Goal: Information Seeking & Learning: Learn about a topic

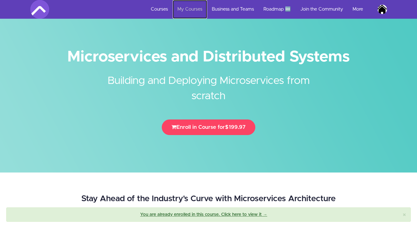
click at [184, 10] on link "My Courses" at bounding box center [190, 9] width 34 height 19
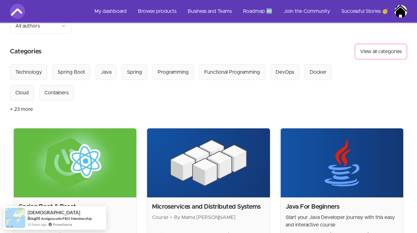
scroll to position [67, 0]
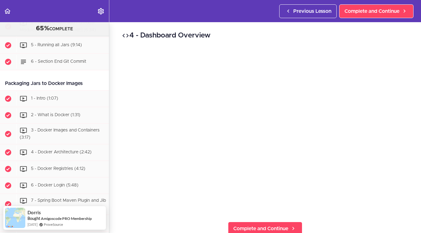
scroll to position [1598, 0]
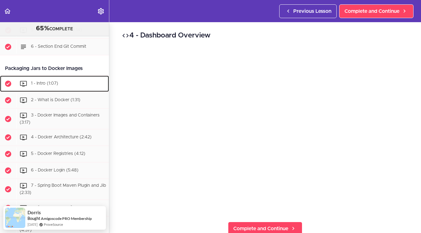
click at [62, 91] on div "1 - Intro (1:07)" at bounding box center [62, 84] width 93 height 14
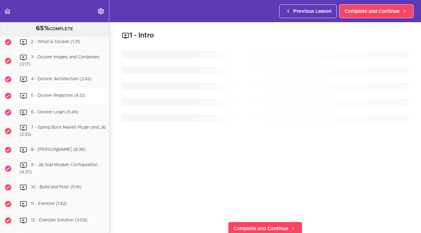
scroll to position [1657, 0]
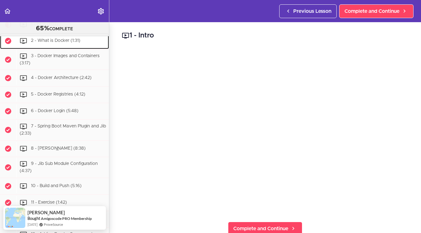
click at [68, 43] on span "2 - What is Docker (1:31)" at bounding box center [55, 40] width 49 height 4
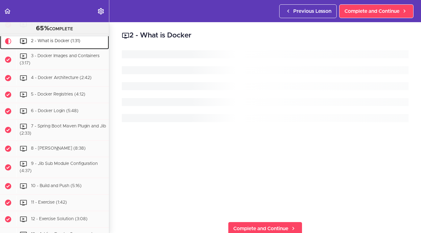
scroll to position [1673, 0]
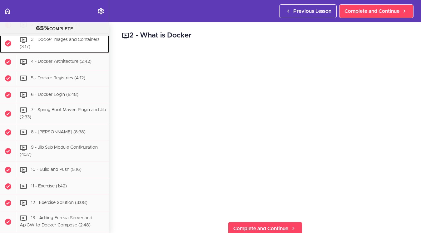
click at [73, 54] on div "3 - Docker Images and Containers (3:17)" at bounding box center [62, 43] width 93 height 21
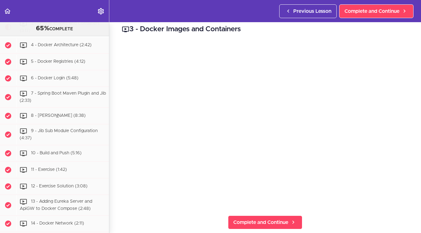
scroll to position [7, 0]
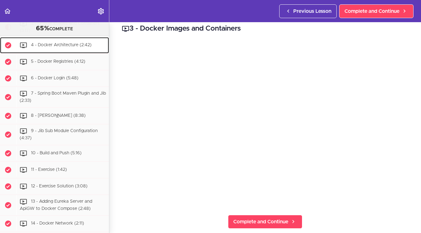
click at [68, 48] on span "4 - Docker Architecture (2:42)" at bounding box center [61, 45] width 61 height 4
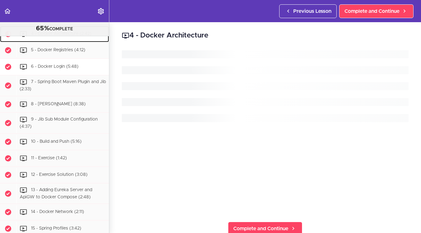
scroll to position [1710, 0]
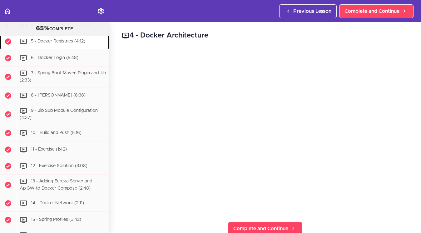
click at [63, 44] on span "5 - Docker Registries (4:12)" at bounding box center [58, 41] width 54 height 4
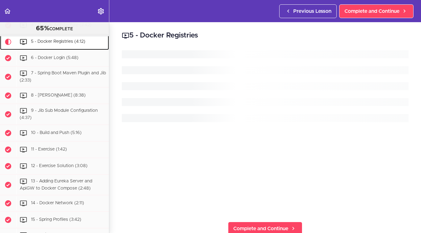
scroll to position [1727, 0]
